Goal: Information Seeking & Learning: Learn about a topic

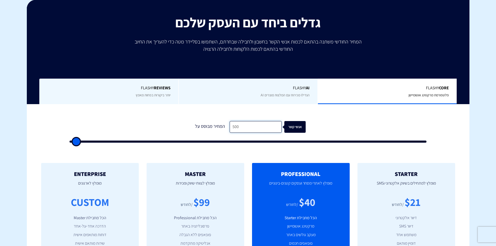
click at [242, 127] on input "500" at bounding box center [256, 127] width 52 height 12
type input "7"
type input "500"
type input "70"
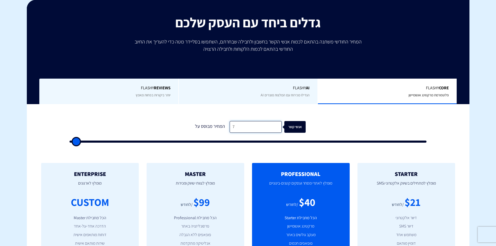
type input "500"
type input "700"
type input "500"
type input "7,000"
type input "7000"
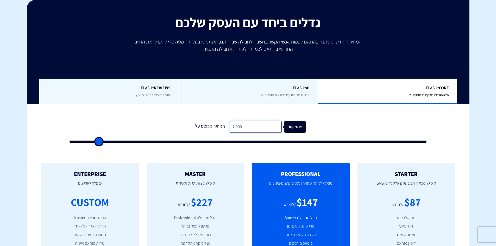
type input "70,000"
type input "70000"
type input "70,000"
